Goal: Navigation & Orientation: Find specific page/section

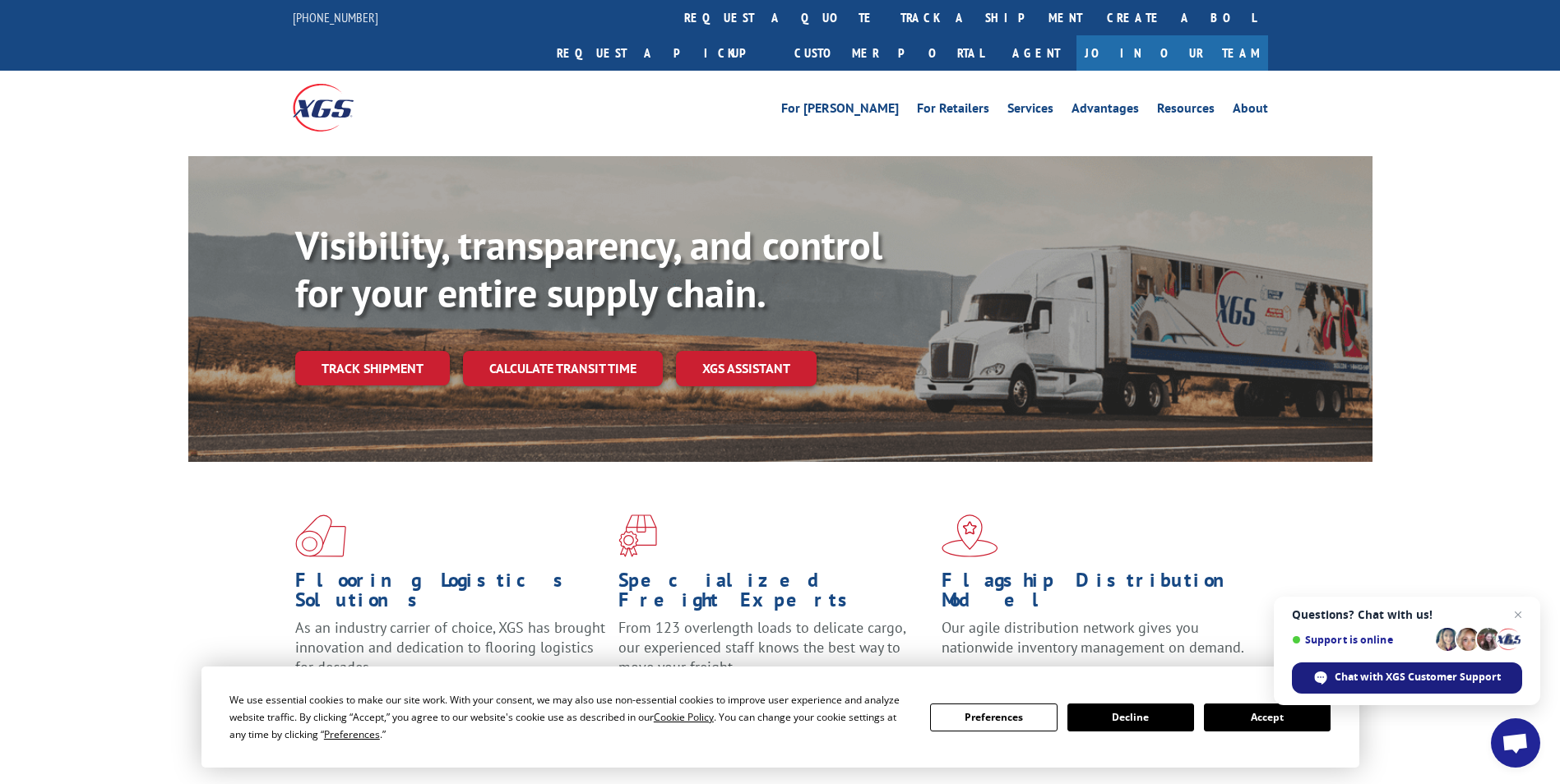
click at [1406, 676] on span "Chat with XGS Customer Support" at bounding box center [1418, 677] width 166 height 15
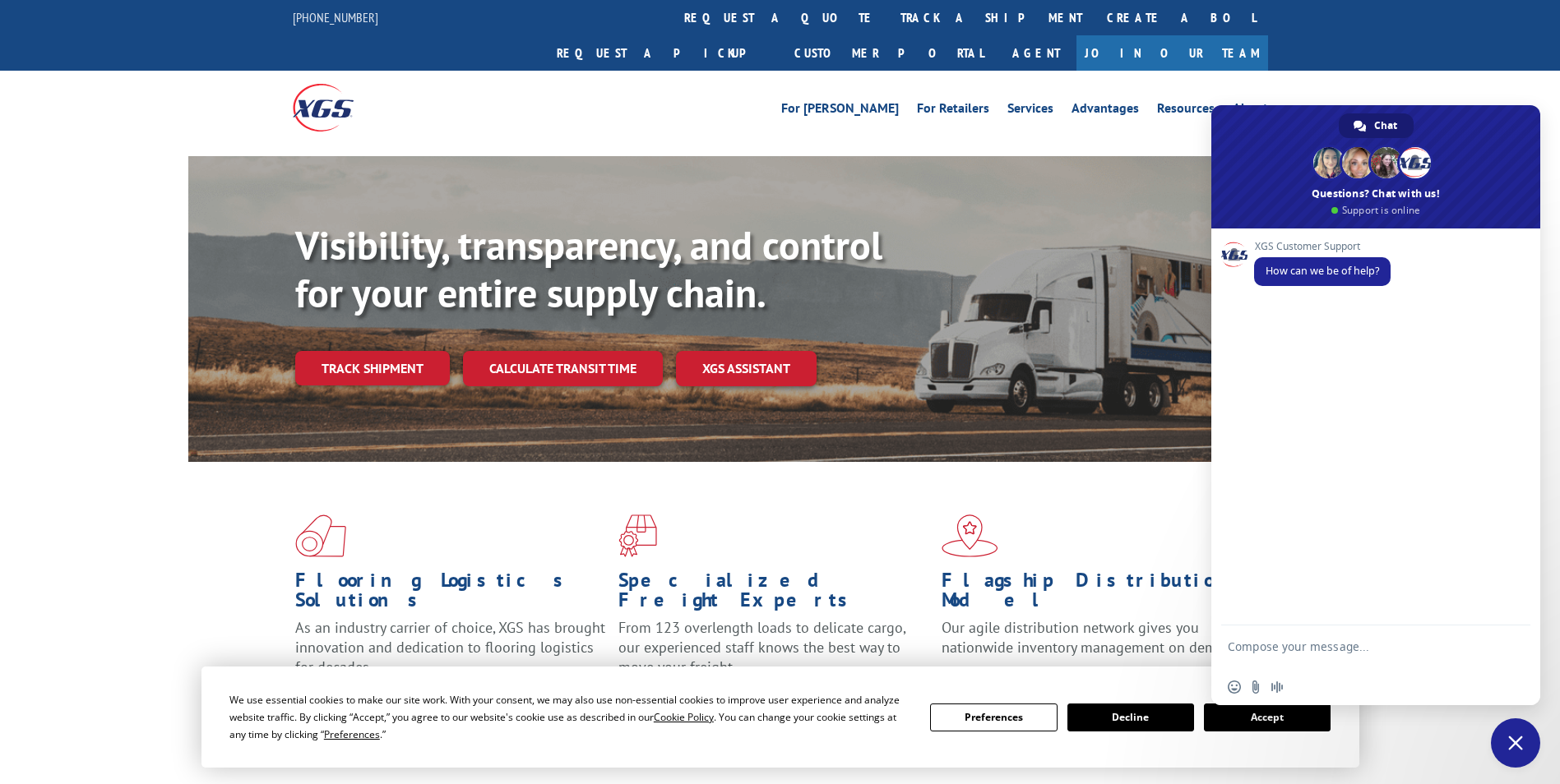
click at [1516, 740] on span "Close chat" at bounding box center [1516, 744] width 15 height 15
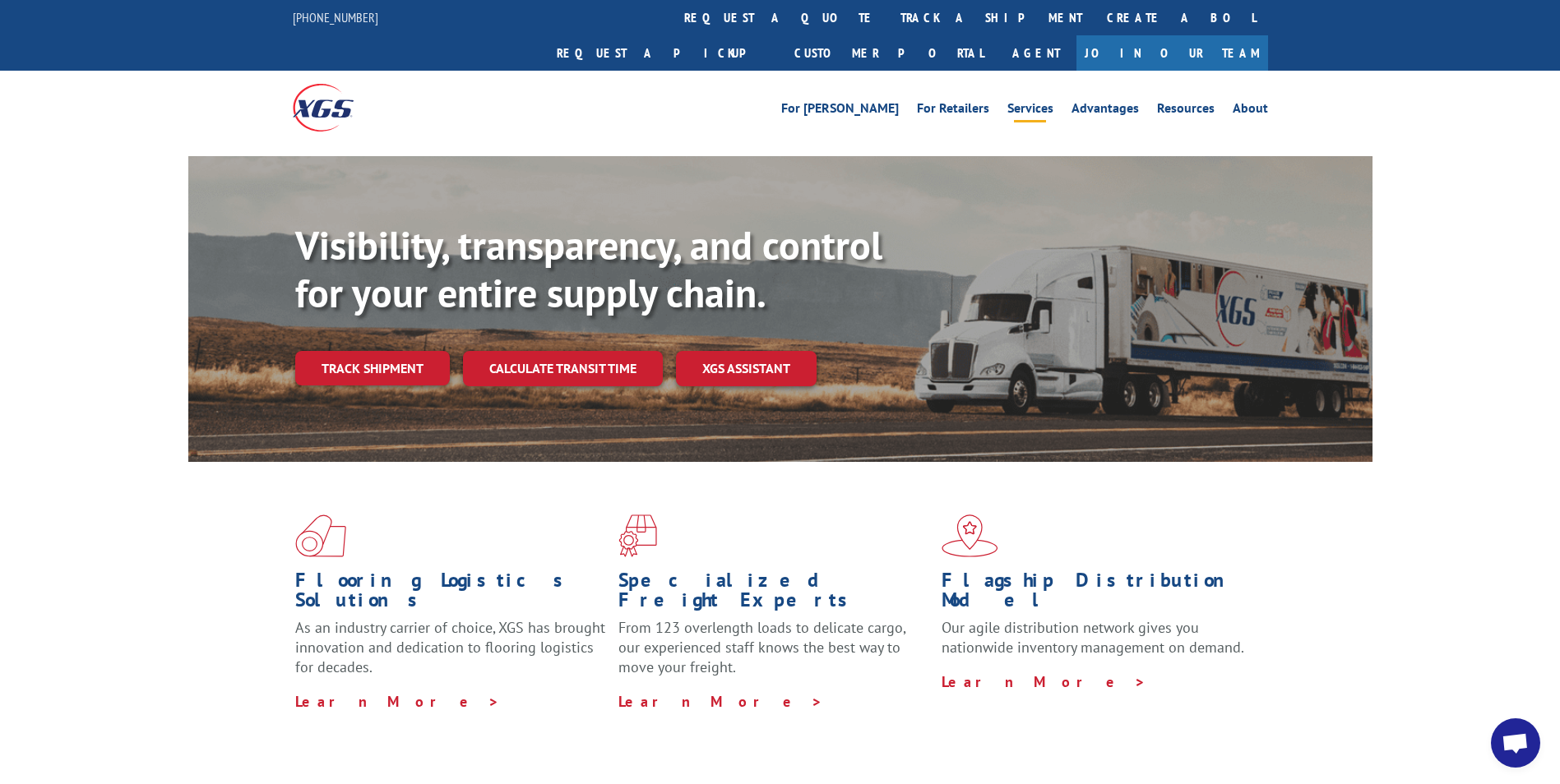
click at [1016, 102] on link "Services" at bounding box center [1031, 111] width 46 height 18
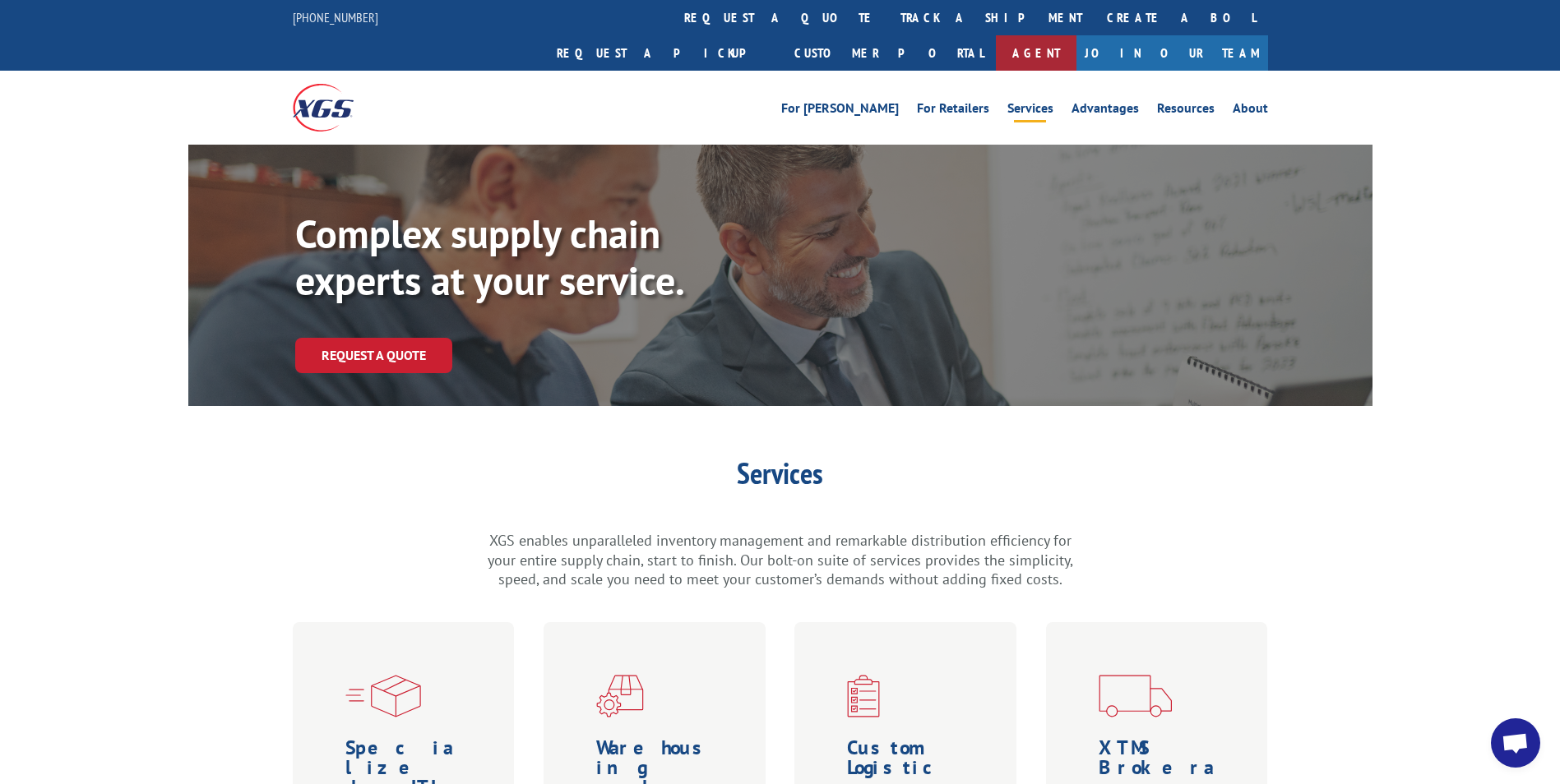
click at [1076, 35] on link "Agent" at bounding box center [1036, 52] width 81 height 35
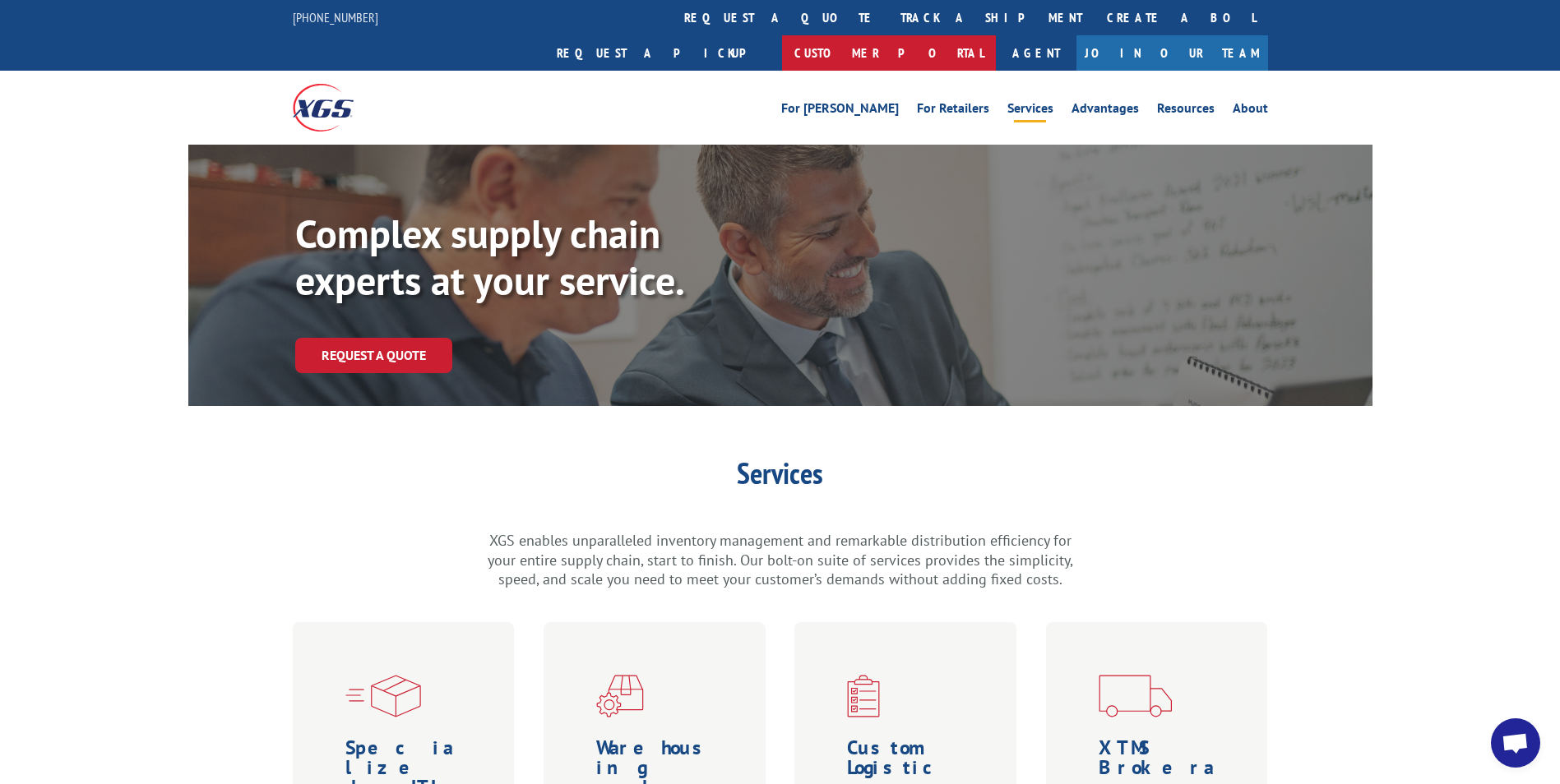
click at [996, 35] on link "Customer Portal" at bounding box center [889, 52] width 214 height 35
